Goal: Navigation & Orientation: Find specific page/section

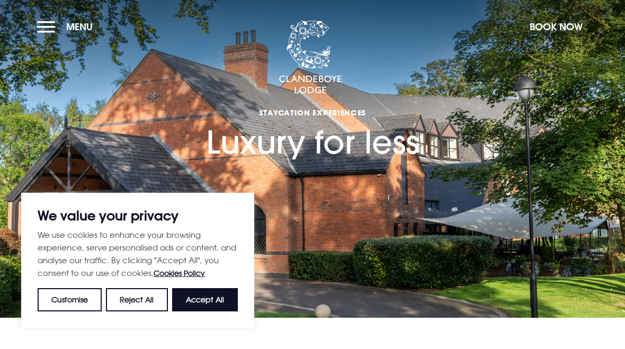
click at [200, 301] on button "Accept All" at bounding box center [205, 299] width 66 height 23
checkbox input "true"
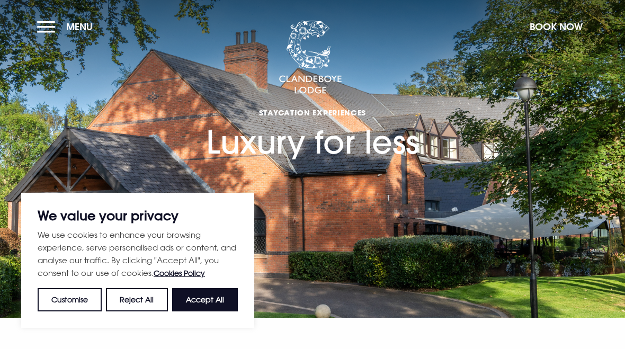
checkbox input "true"
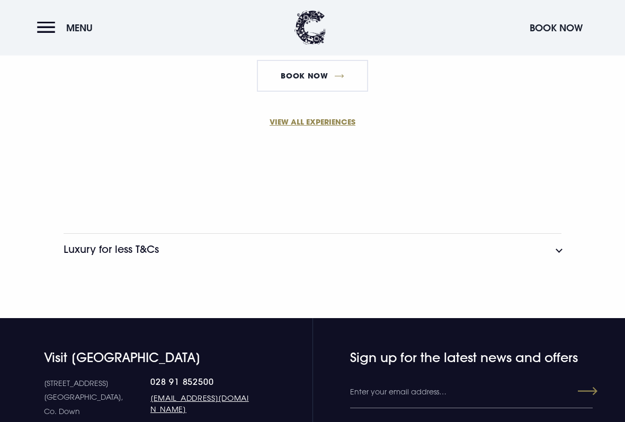
scroll to position [937, 0]
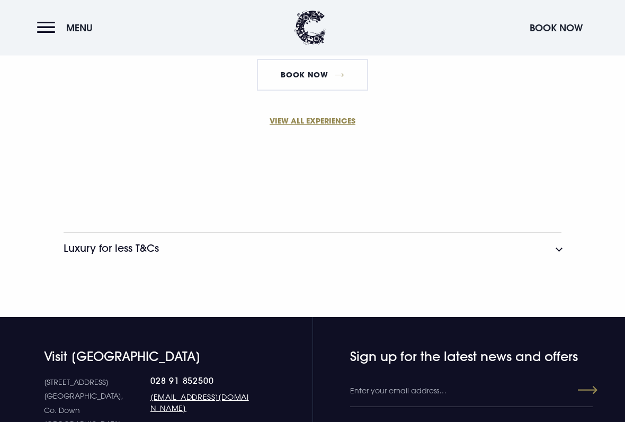
click at [288, 118] on link "VIEW ALL EXPERIENCES" at bounding box center [312, 121] width 505 height 11
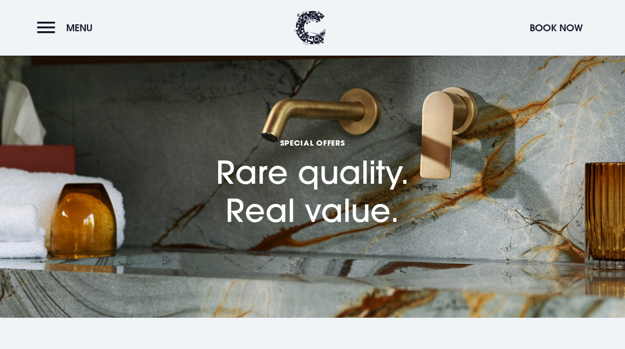
click at [43, 34] on button "Menu" at bounding box center [67, 27] width 61 height 23
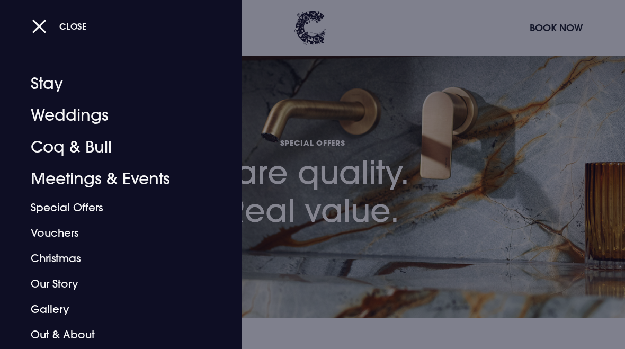
click at [49, 316] on link "Gallery" at bounding box center [114, 309] width 166 height 25
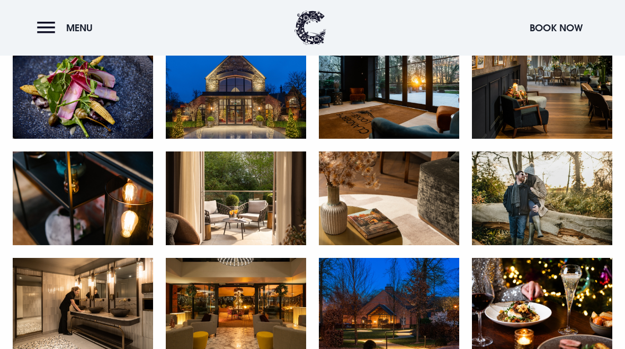
scroll to position [1109, 0]
